Goal: Task Accomplishment & Management: Use online tool/utility

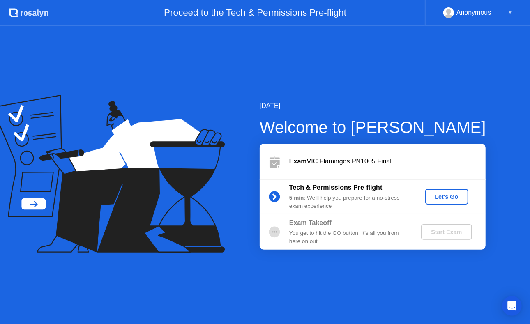
click at [433, 198] on div "Let's Go" at bounding box center [446, 196] width 37 height 7
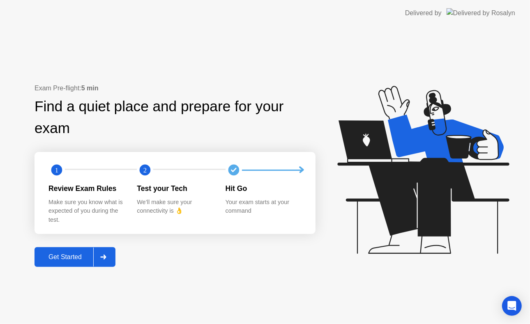
click at [106, 257] on icon at bounding box center [103, 257] width 6 height 5
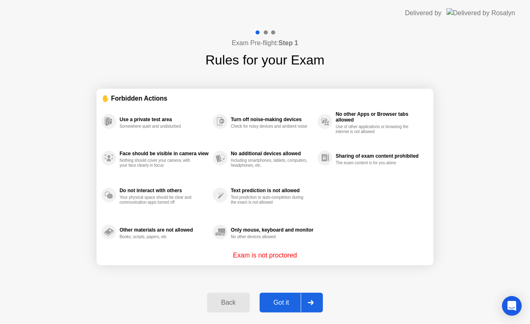
click at [310, 301] on icon at bounding box center [311, 302] width 6 height 5
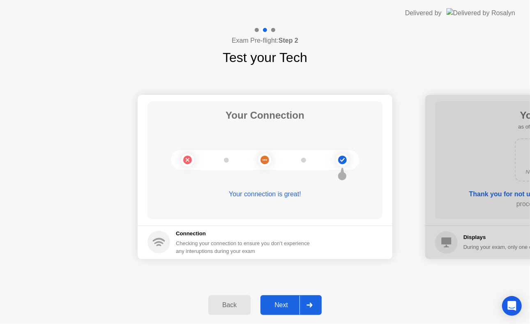
click at [316, 304] on div at bounding box center [309, 305] width 20 height 19
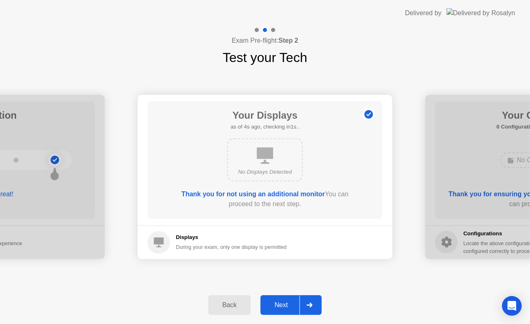
click at [316, 307] on div at bounding box center [309, 305] width 20 height 19
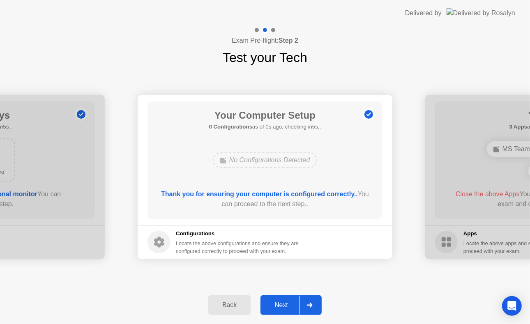
click at [316, 307] on div at bounding box center [309, 305] width 20 height 19
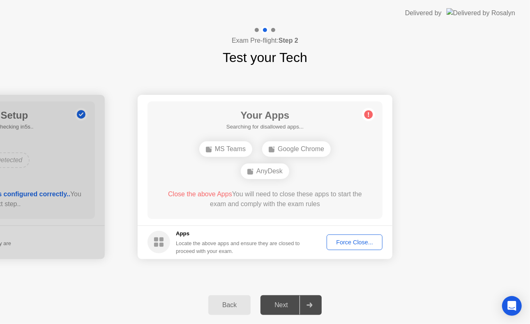
click at [316, 307] on div at bounding box center [309, 305] width 20 height 19
click at [350, 236] on button "Force Close..." at bounding box center [355, 243] width 56 height 16
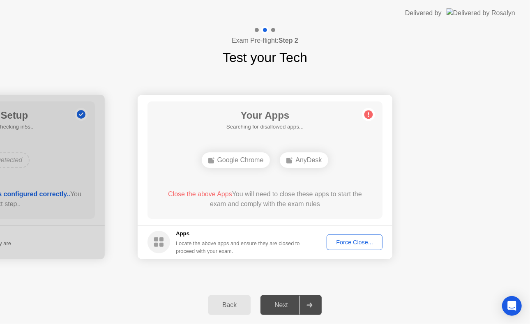
click at [313, 306] on div at bounding box center [309, 305] width 20 height 19
click at [348, 240] on div "Force Close..." at bounding box center [354, 242] width 50 height 7
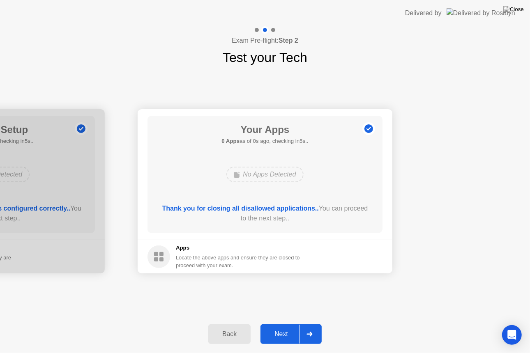
drag, startPoint x: 341, startPoint y: 242, endPoint x: 341, endPoint y: 251, distance: 9.4
click at [311, 324] on div at bounding box center [309, 334] width 20 height 19
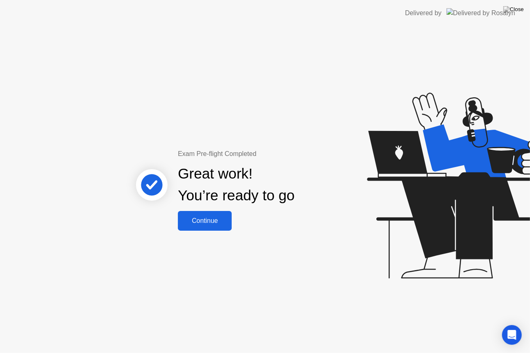
click at [212, 221] on div "Continue" at bounding box center [204, 220] width 49 height 7
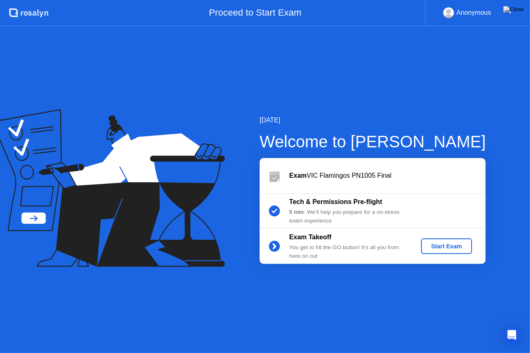
click at [434, 246] on div "Start Exam" at bounding box center [446, 246] width 44 height 7
